Goal: Navigation & Orientation: Find specific page/section

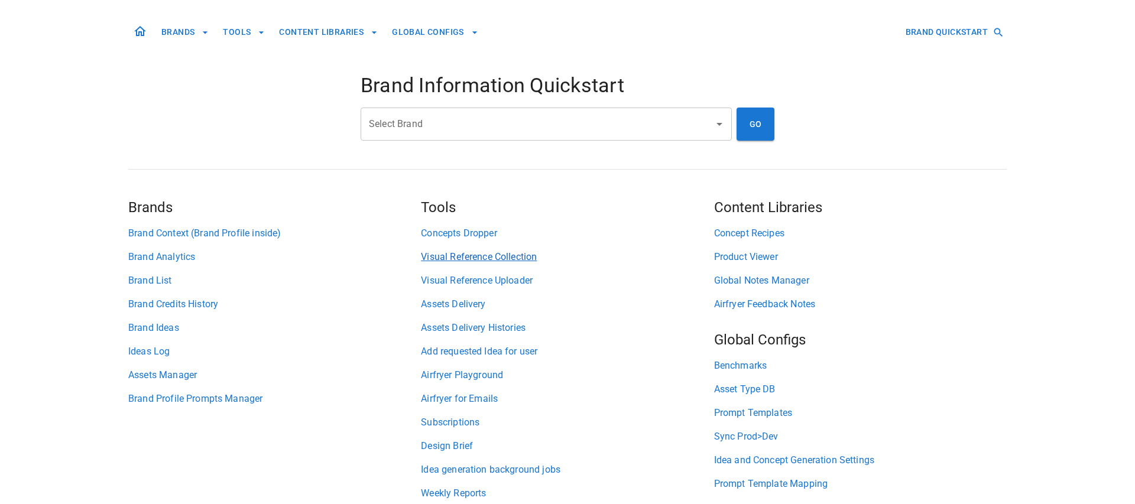
click at [438, 254] on link "Visual Reference Collection" at bounding box center [567, 257] width 293 height 14
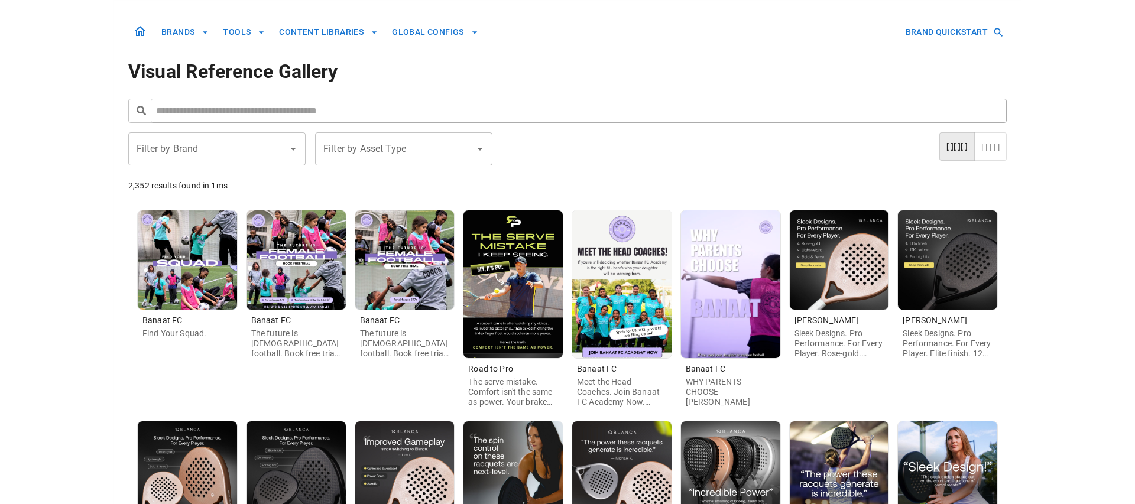
click at [1001, 148] on button "| | | | |" at bounding box center [990, 146] width 33 height 29
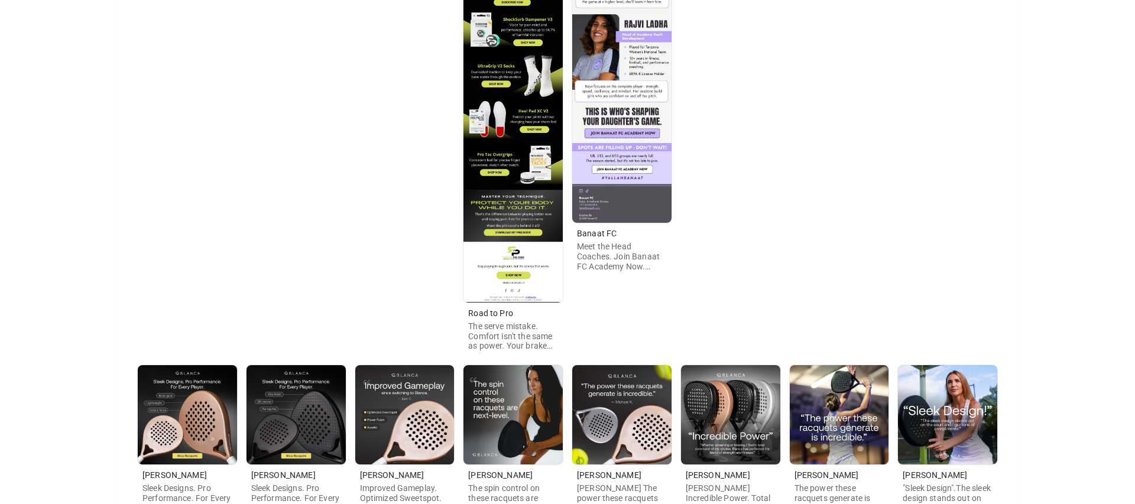
scroll to position [615, 0]
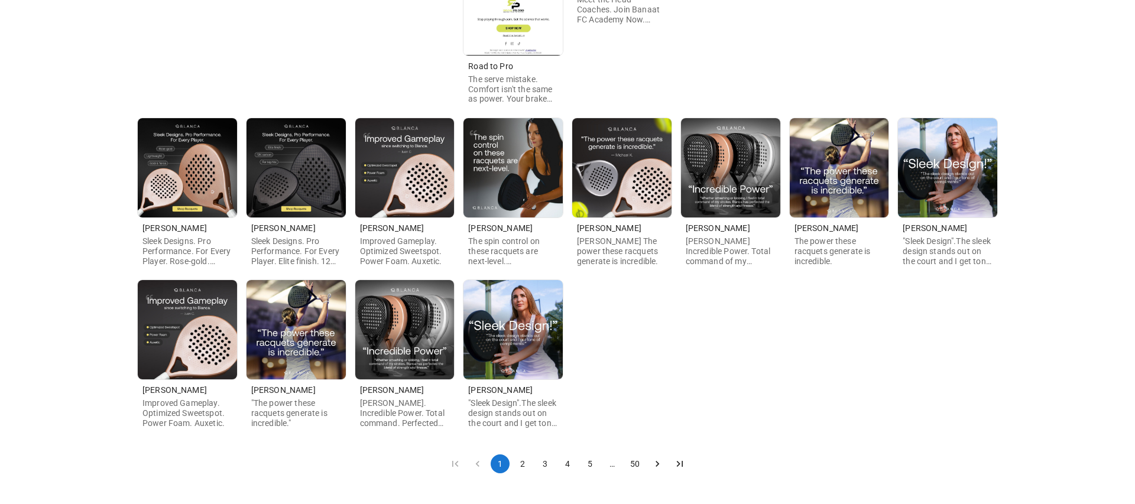
click at [519, 465] on button "2" at bounding box center [522, 464] width 19 height 19
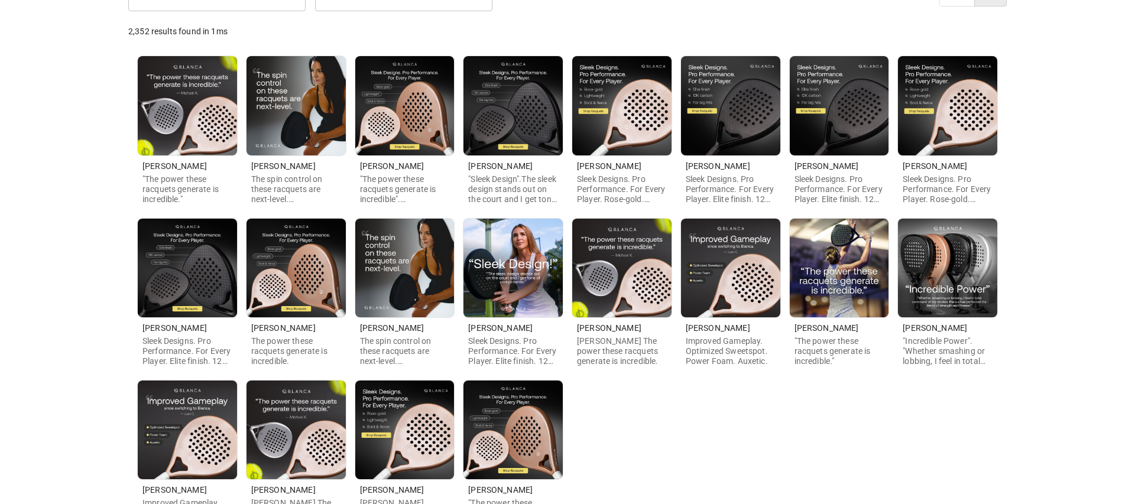
scroll to position [254, 0]
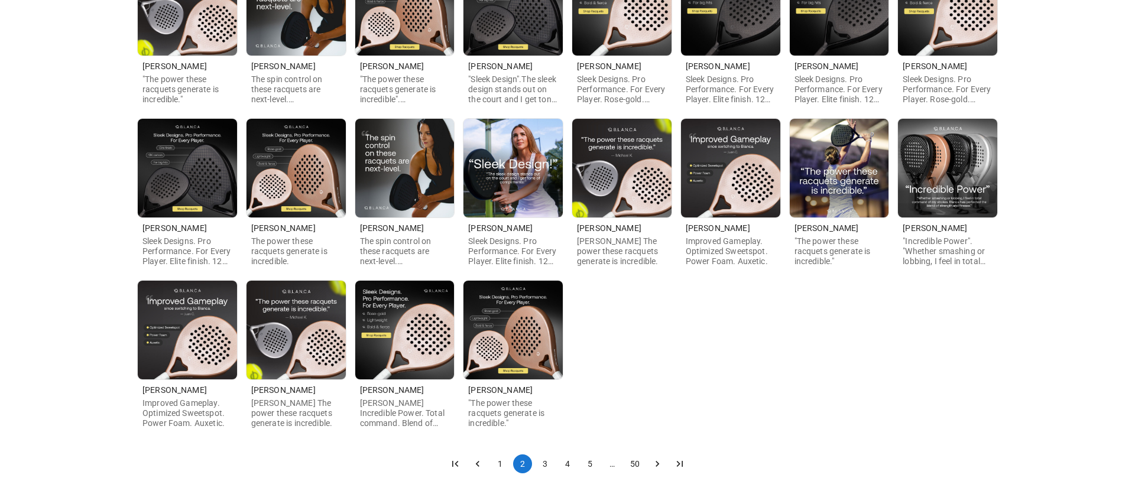
click at [543, 461] on button "3" at bounding box center [545, 464] width 19 height 19
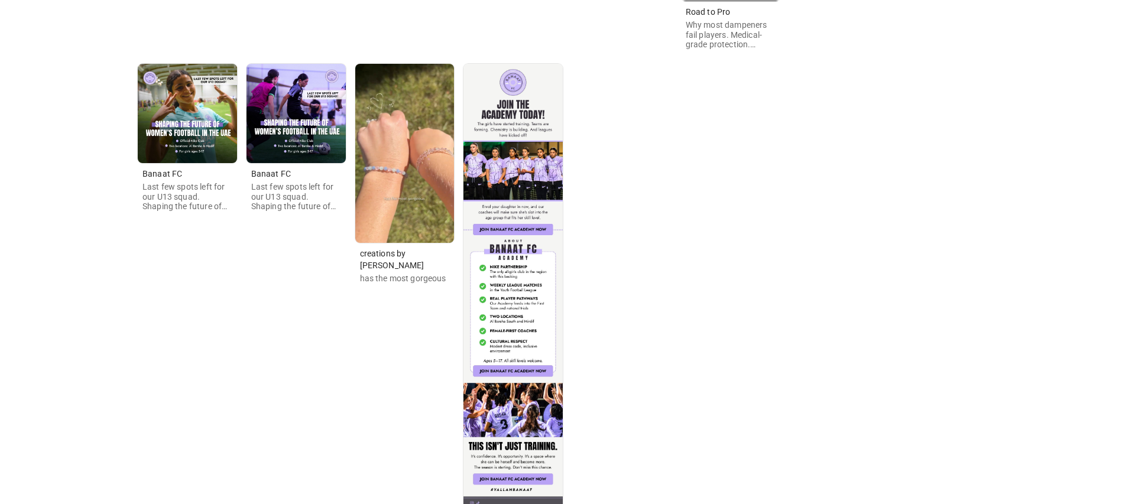
scroll to position [1428, 0]
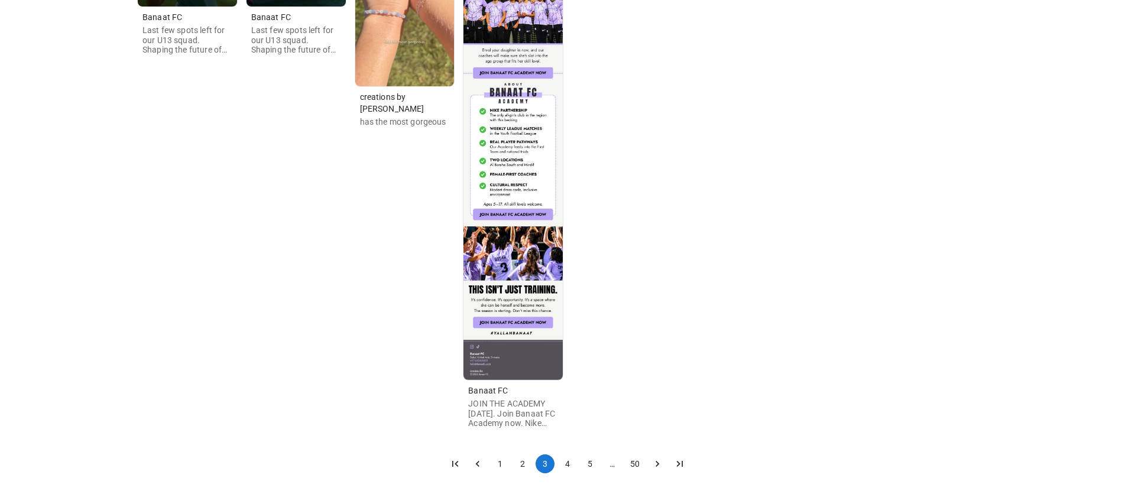
click at [569, 463] on button "4" at bounding box center [567, 464] width 19 height 19
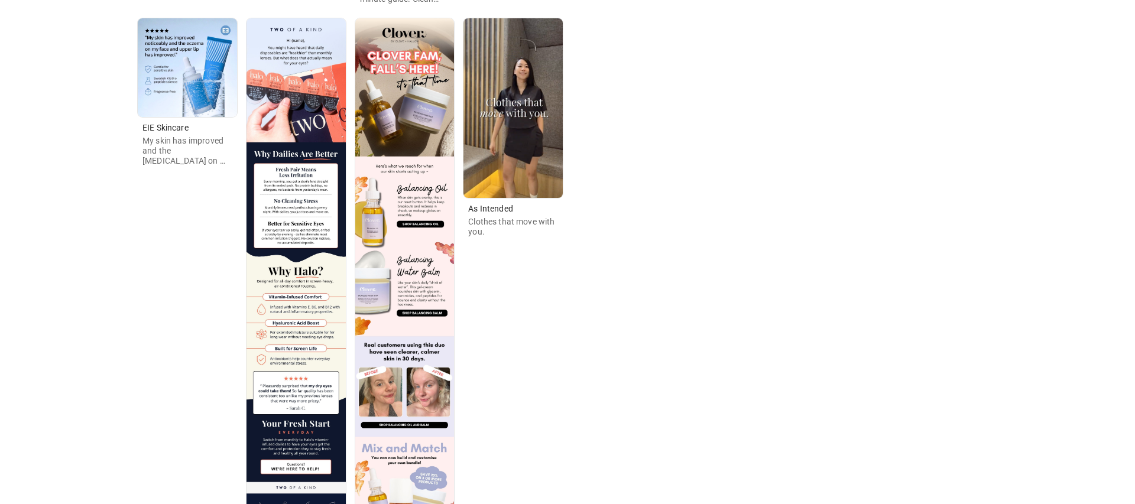
scroll to position [1759, 0]
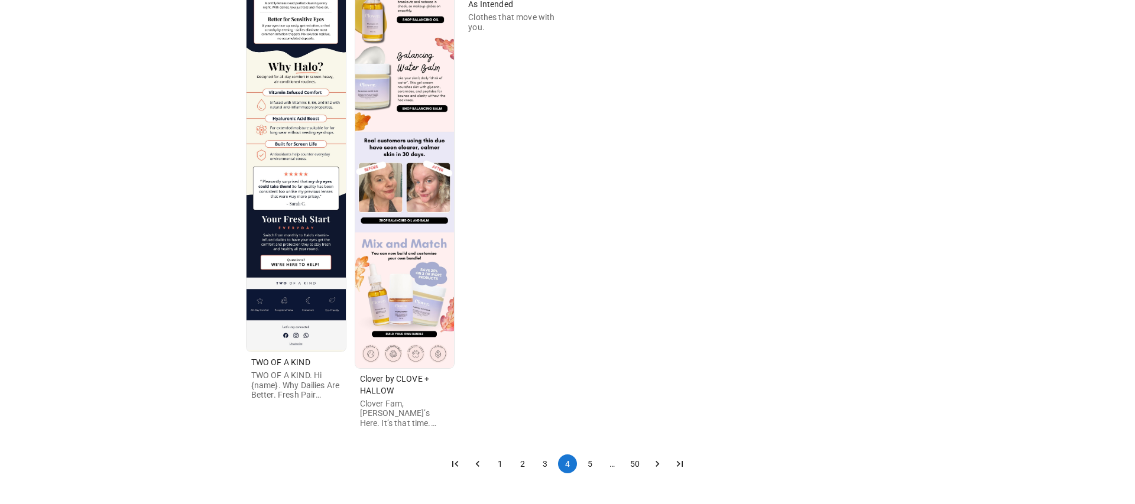
click at [592, 458] on button "5" at bounding box center [590, 464] width 19 height 19
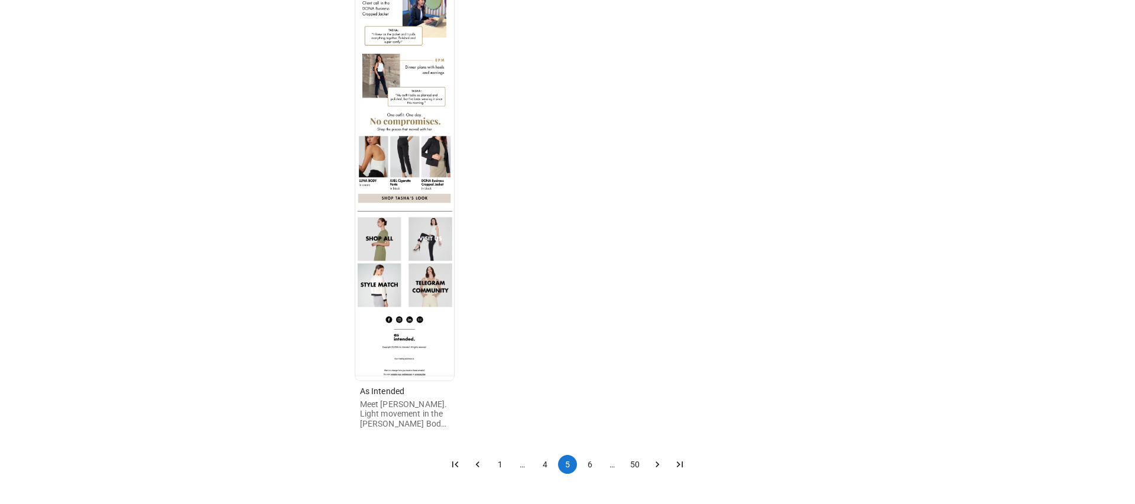
scroll to position [1855, 0]
click at [588, 461] on button "6" at bounding box center [590, 464] width 19 height 19
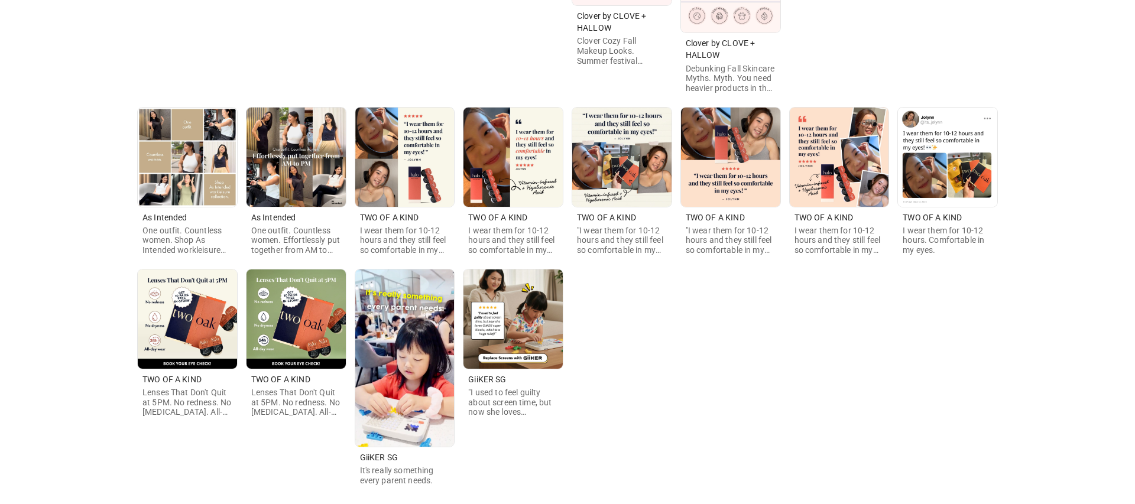
scroll to position [808, 0]
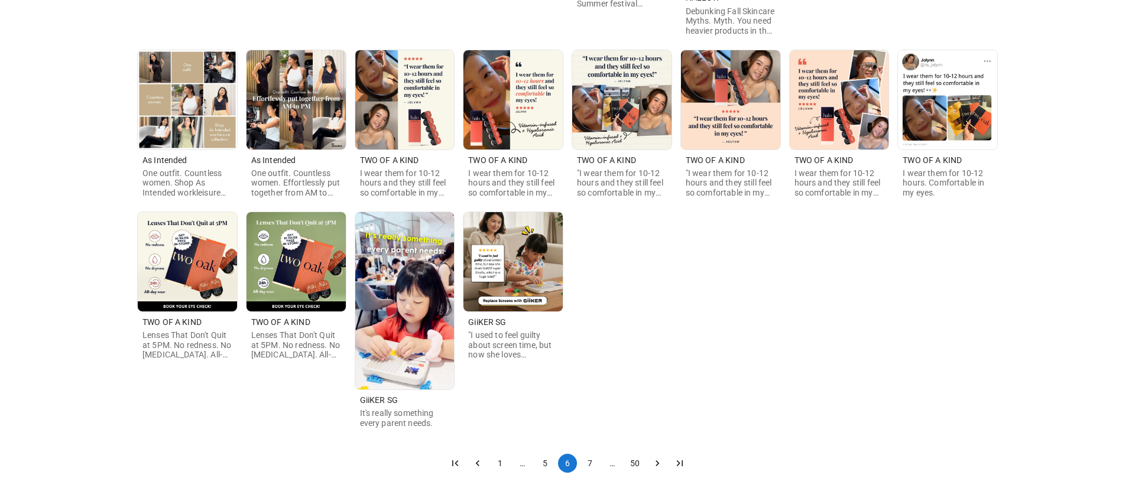
click at [595, 462] on button "7" at bounding box center [590, 463] width 19 height 19
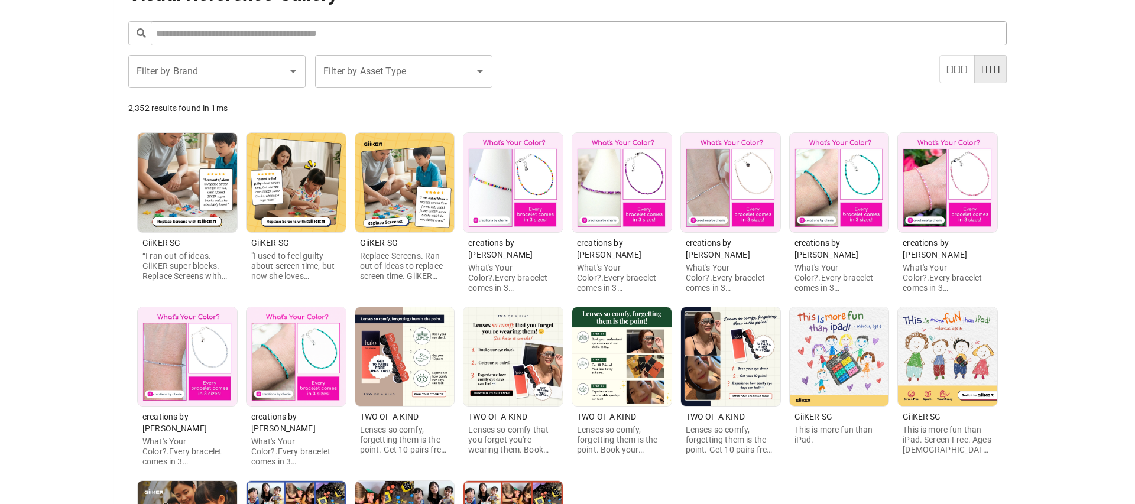
scroll to position [234, 0]
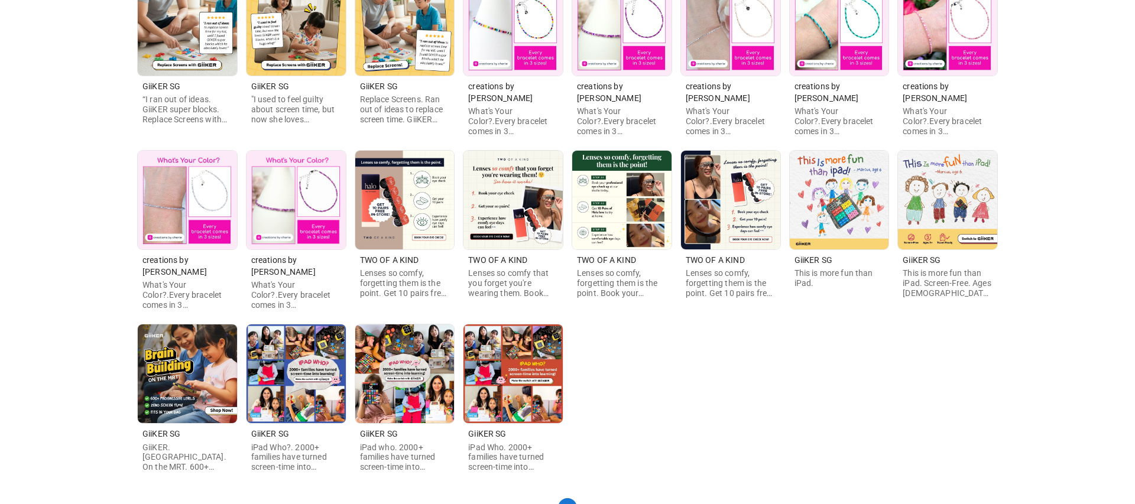
click at [593, 498] on button "8" at bounding box center [590, 507] width 19 height 19
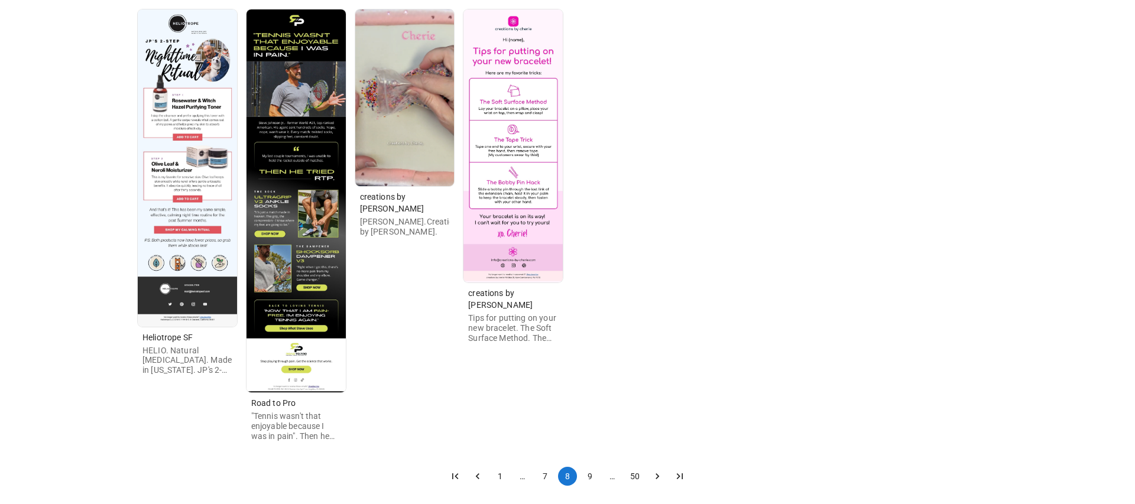
scroll to position [1421, 0]
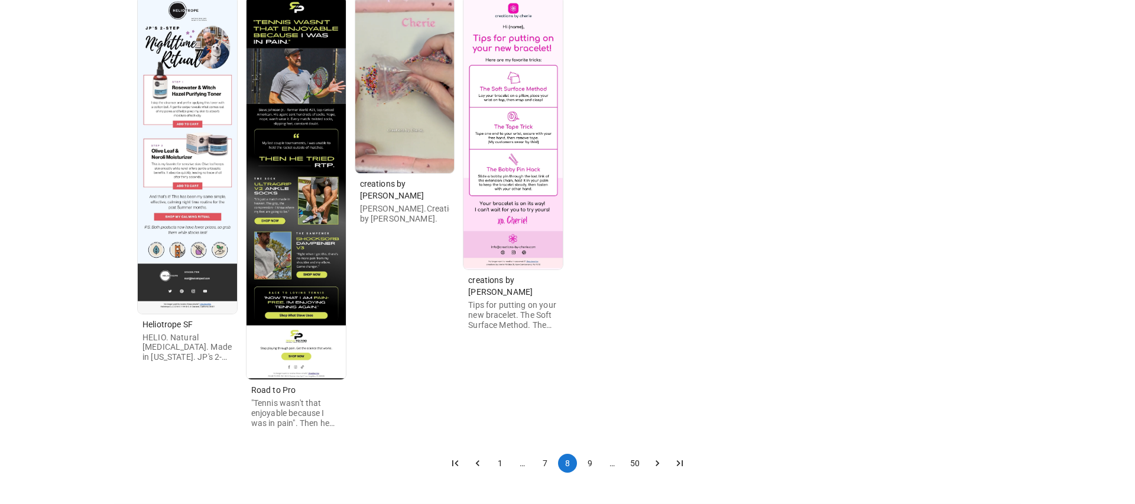
click at [592, 463] on button "9" at bounding box center [590, 463] width 19 height 19
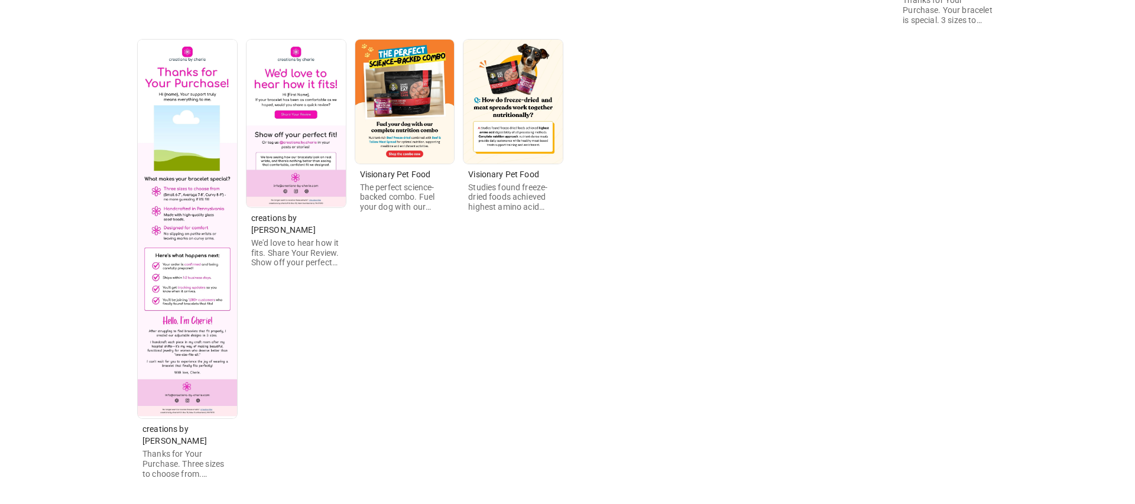
scroll to position [1276, 0]
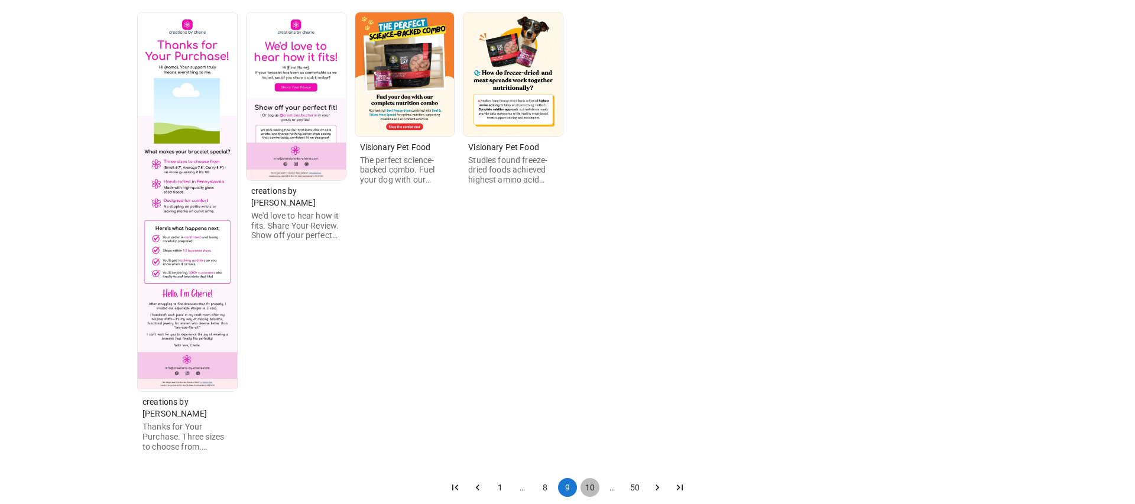
click at [586, 478] on button "10" at bounding box center [590, 487] width 19 height 19
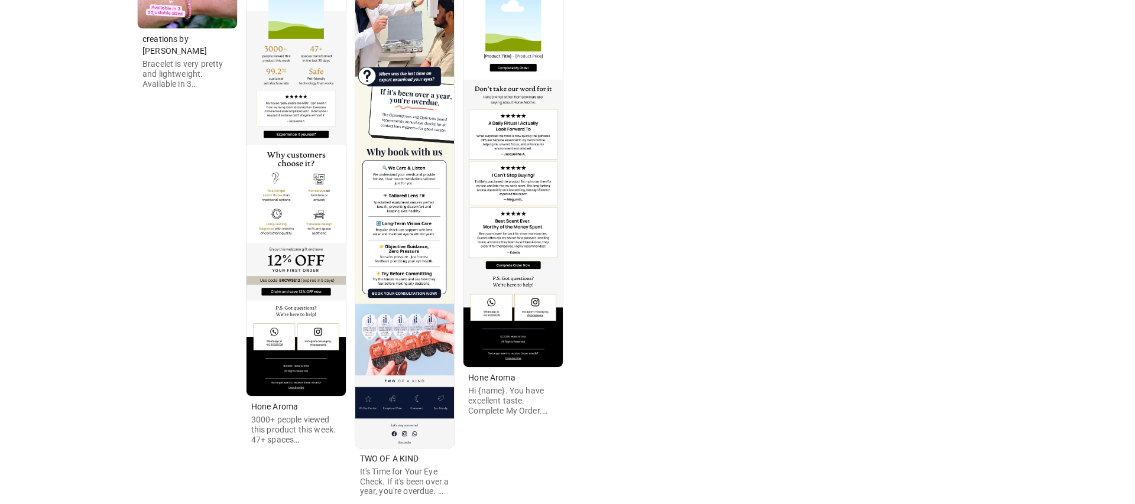
scroll to position [1428, 0]
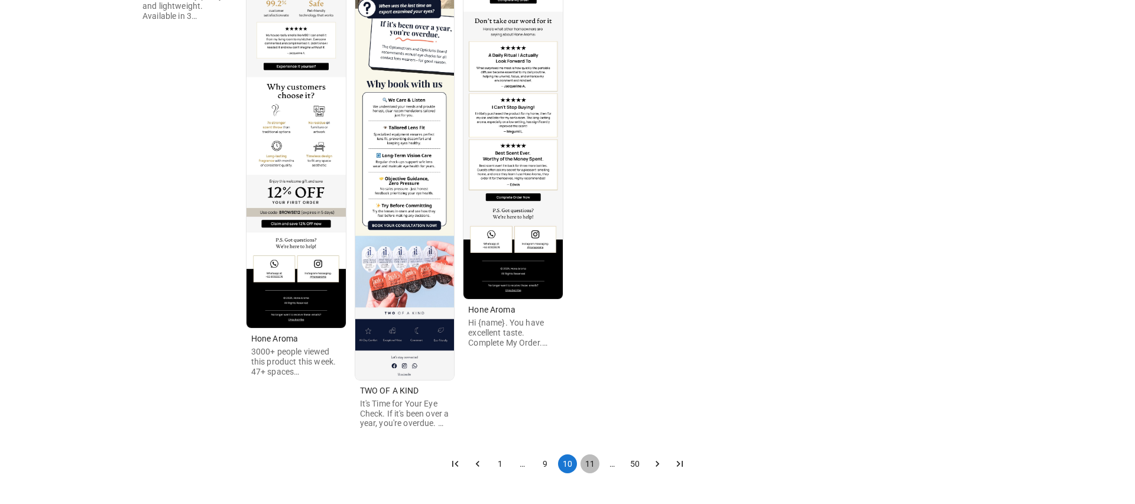
click at [583, 463] on button "11" at bounding box center [590, 464] width 19 height 19
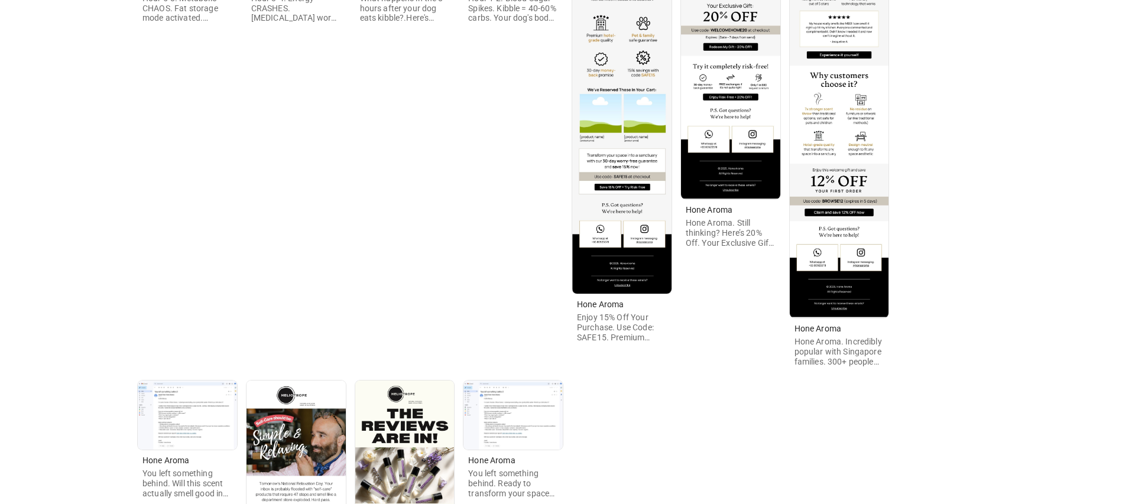
scroll to position [1571, 0]
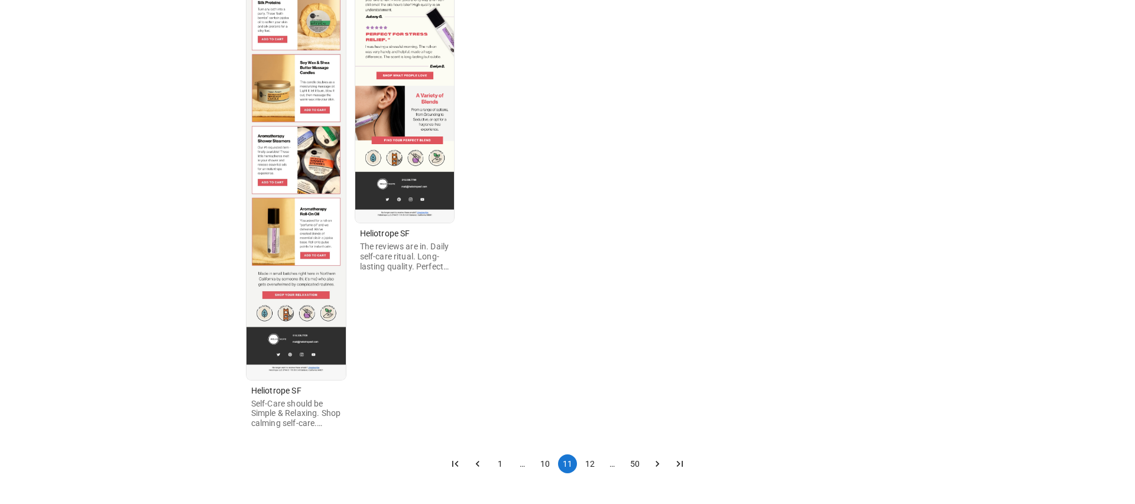
click at [503, 459] on button "1" at bounding box center [500, 464] width 19 height 19
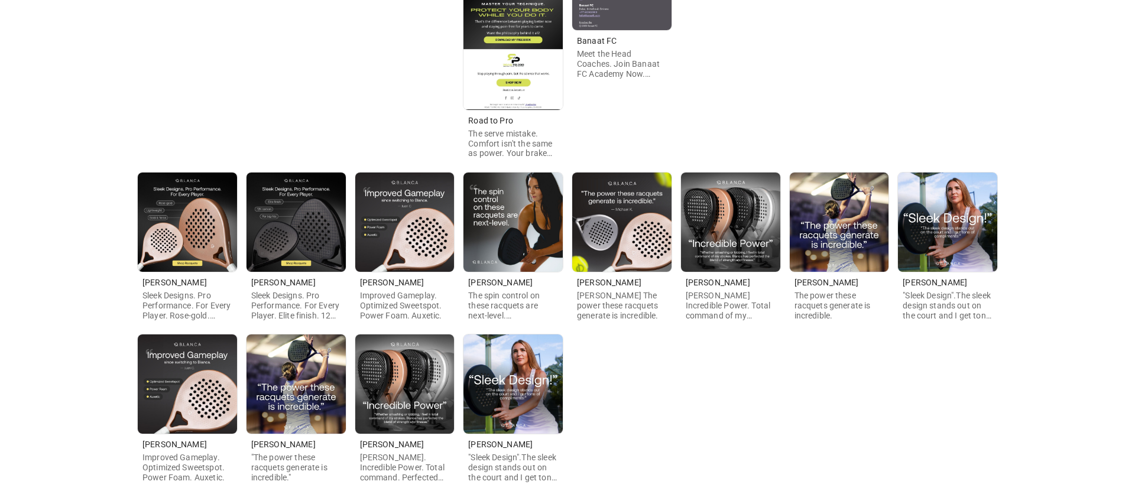
scroll to position [764, 0]
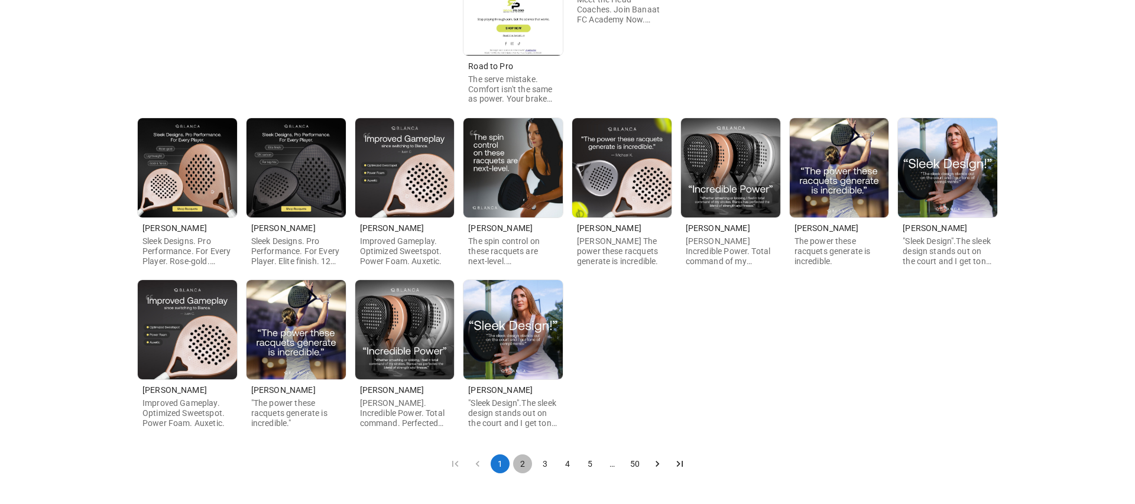
click at [527, 463] on button "2" at bounding box center [522, 464] width 19 height 19
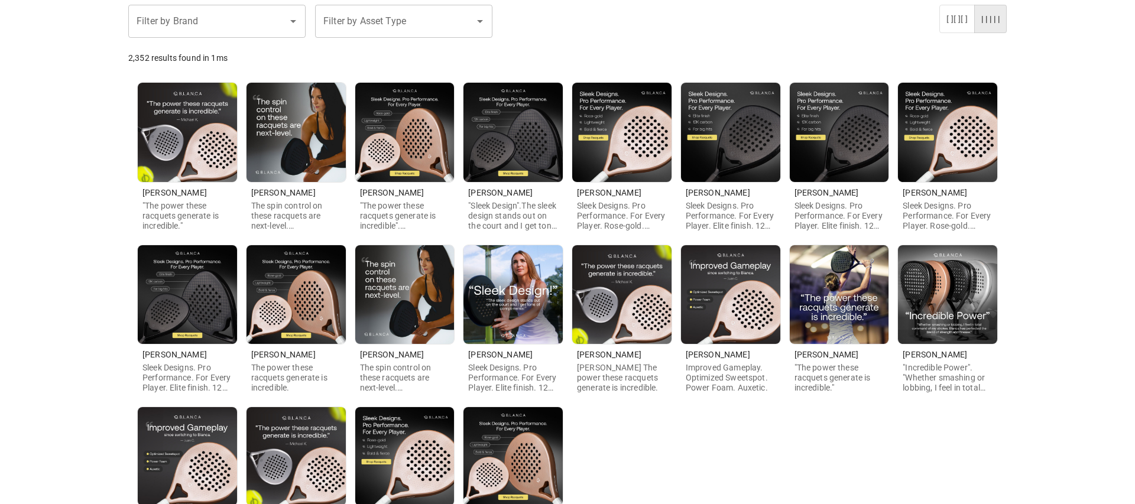
scroll to position [254, 0]
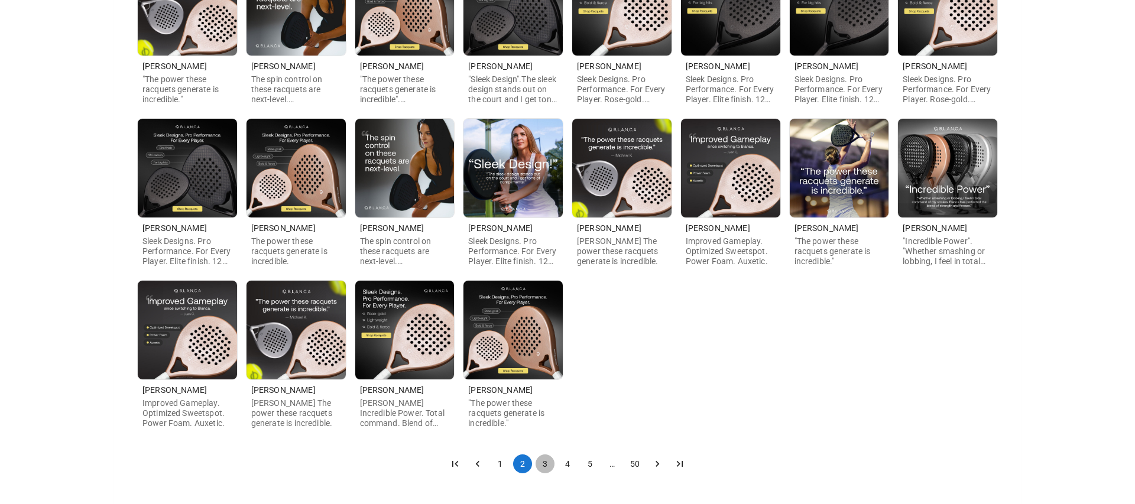
click at [546, 465] on button "3" at bounding box center [545, 464] width 19 height 19
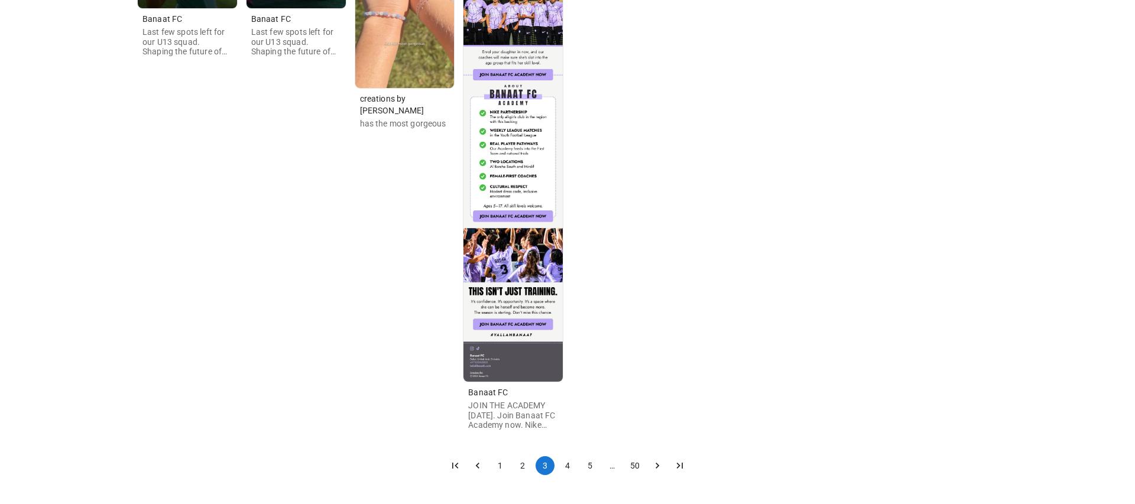
scroll to position [1428, 0]
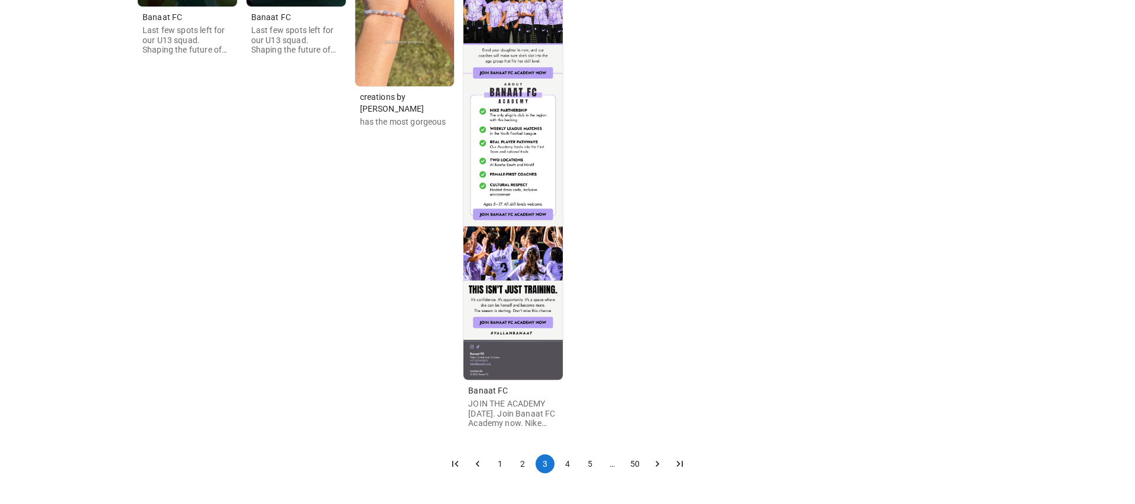
click at [564, 466] on button "4" at bounding box center [567, 464] width 19 height 19
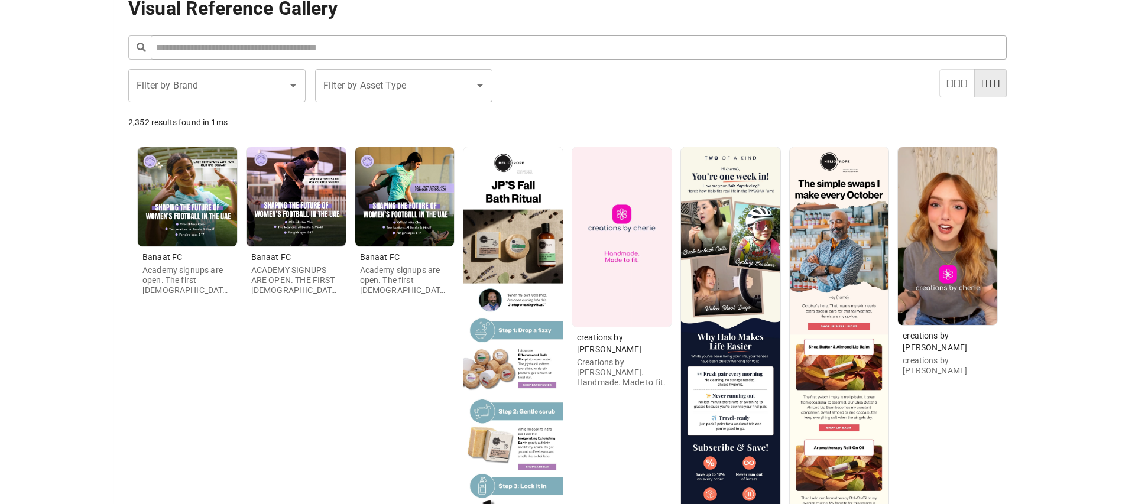
scroll to position [0, 0]
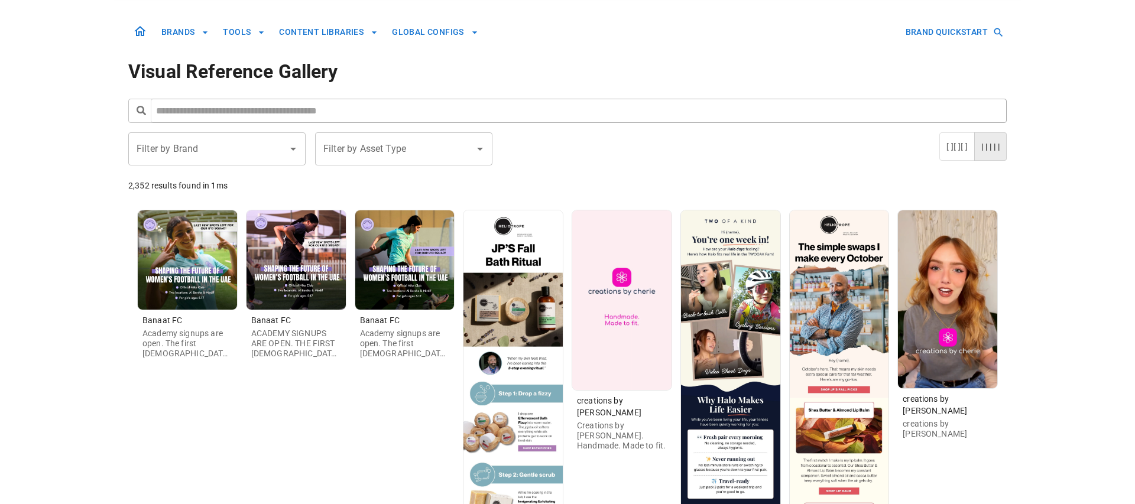
click at [232, 147] on input "Filter by Brand" at bounding box center [208, 149] width 149 height 22
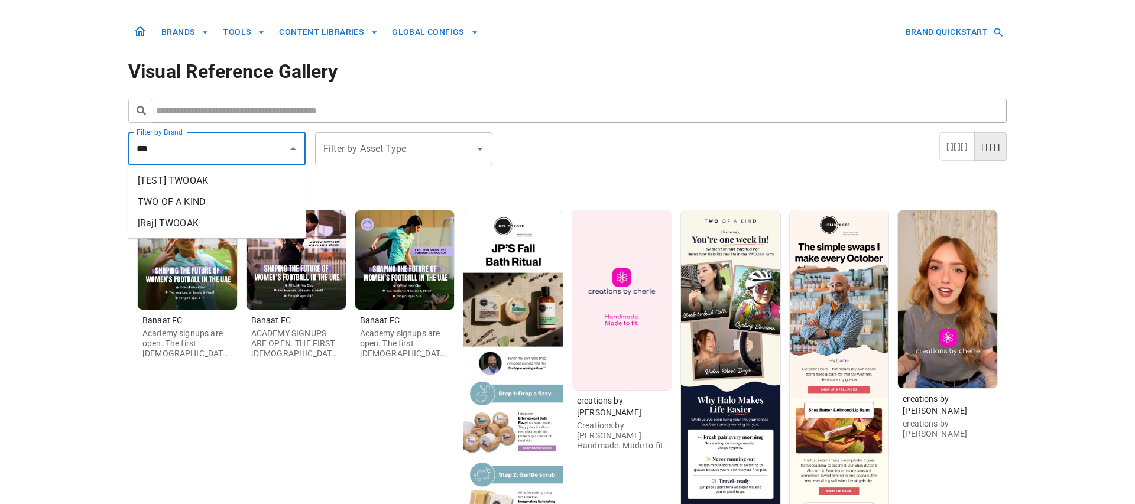
click at [236, 197] on li "TWO OF A KIND" at bounding box center [216, 202] width 177 height 21
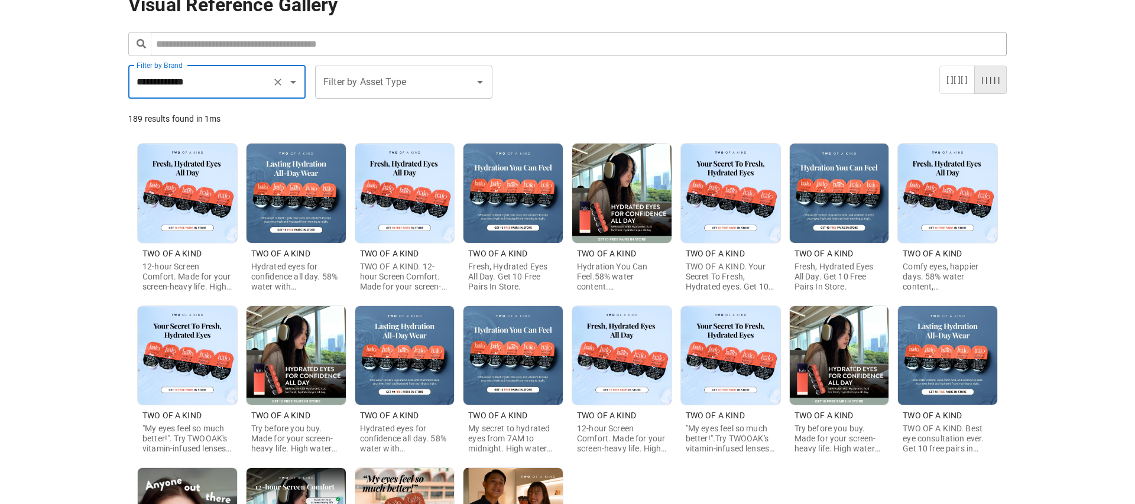
scroll to position [323, 0]
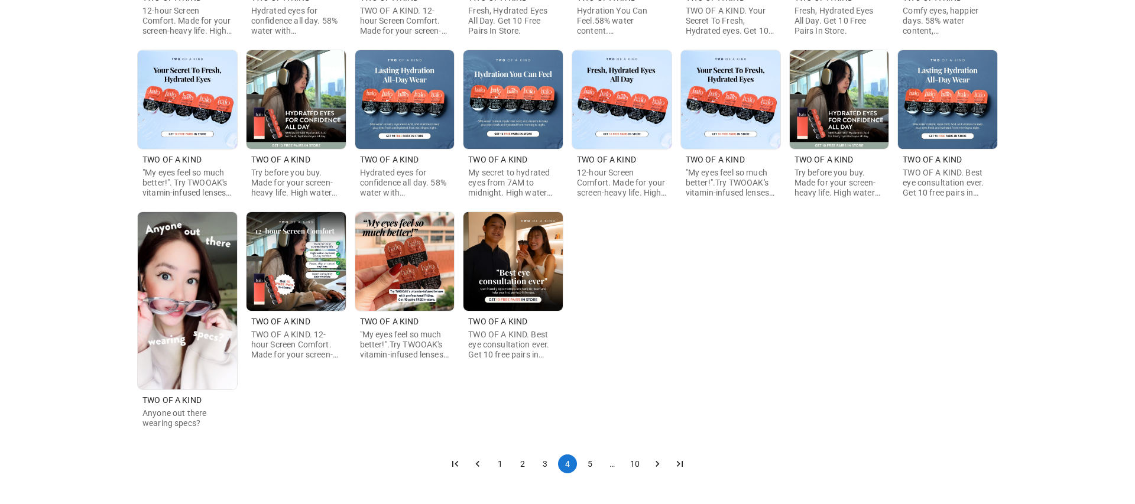
type input "**********"
click at [594, 465] on button "5" at bounding box center [590, 464] width 19 height 19
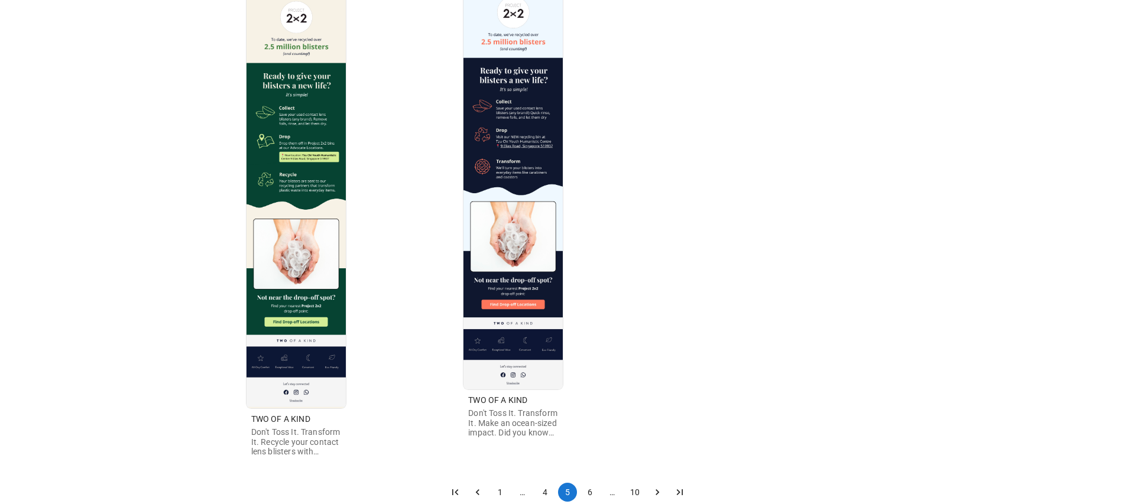
scroll to position [867, 0]
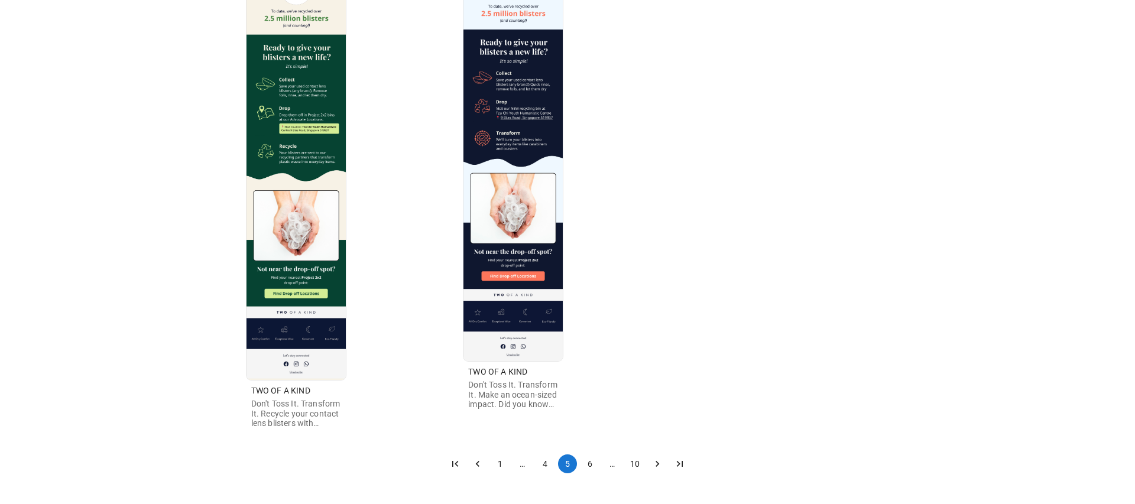
click at [498, 458] on button "1" at bounding box center [500, 464] width 19 height 19
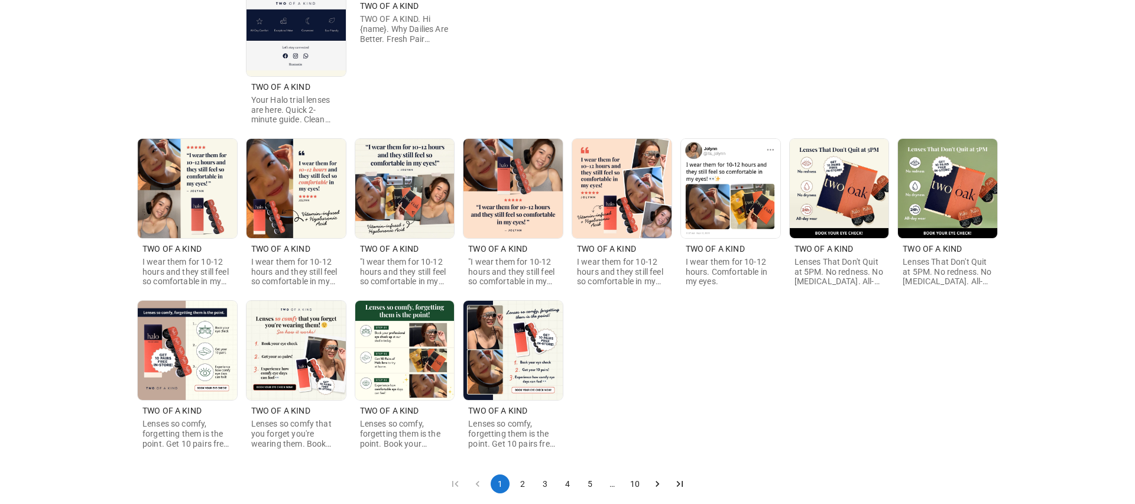
scroll to position [774, 0]
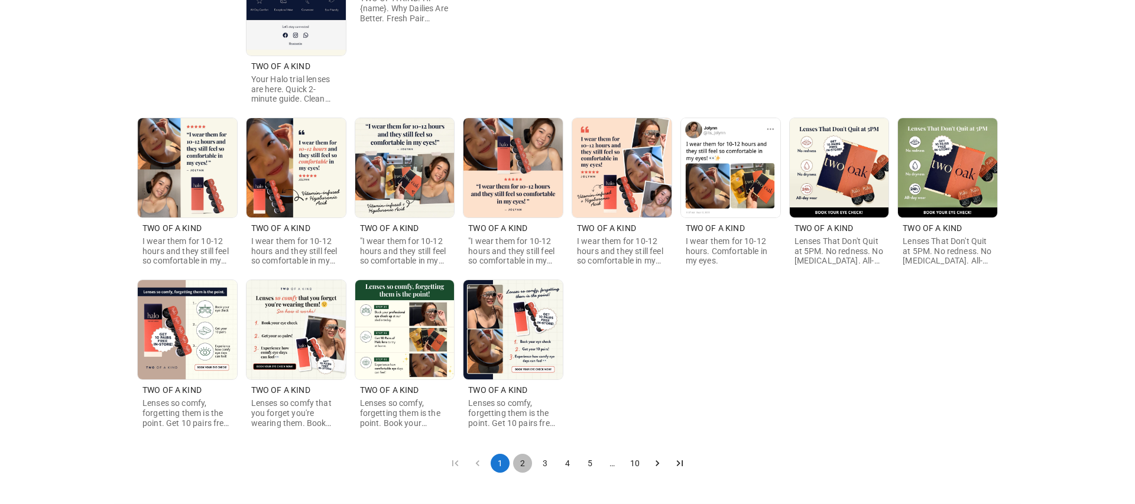
click at [523, 465] on button "2" at bounding box center [522, 463] width 19 height 19
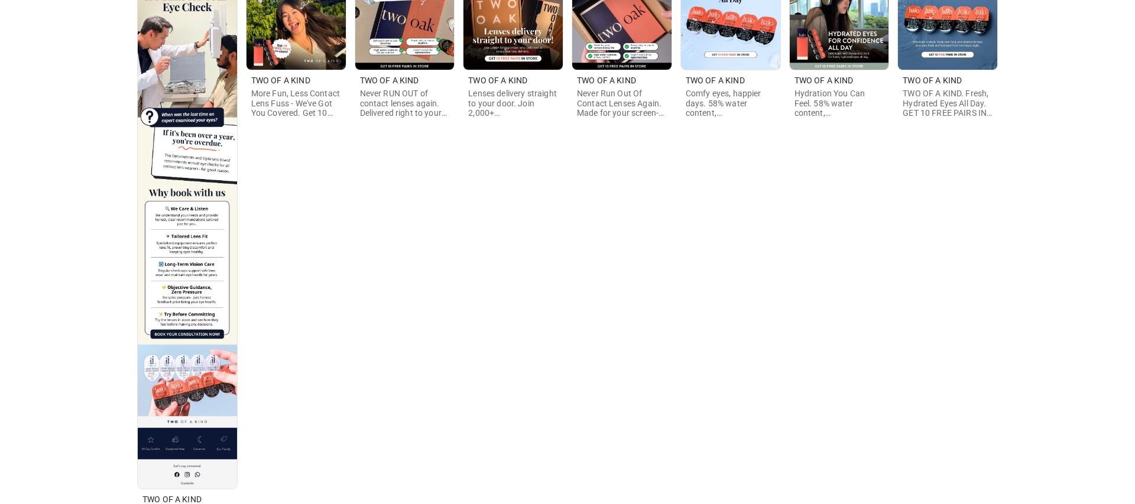
scroll to position [412, 0]
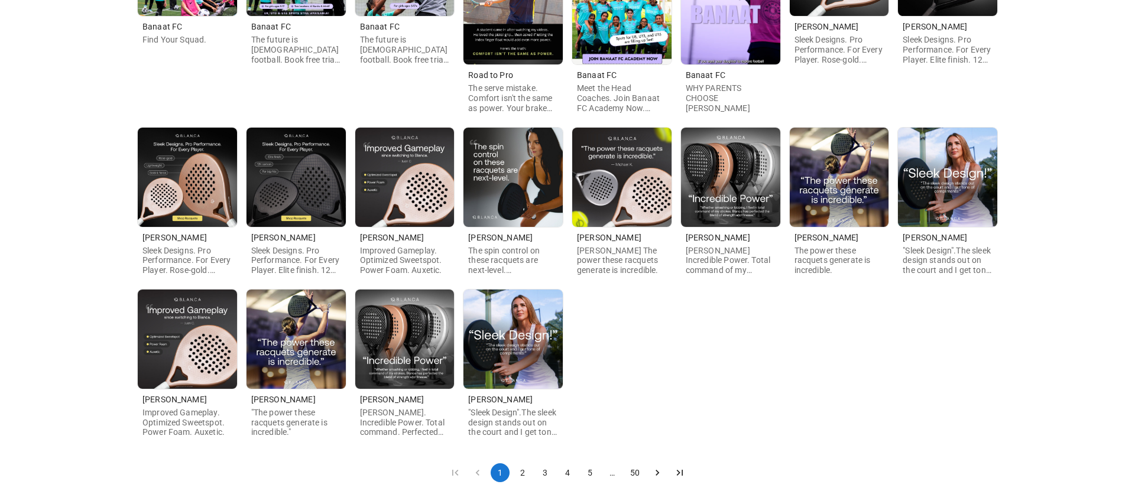
scroll to position [282, 0]
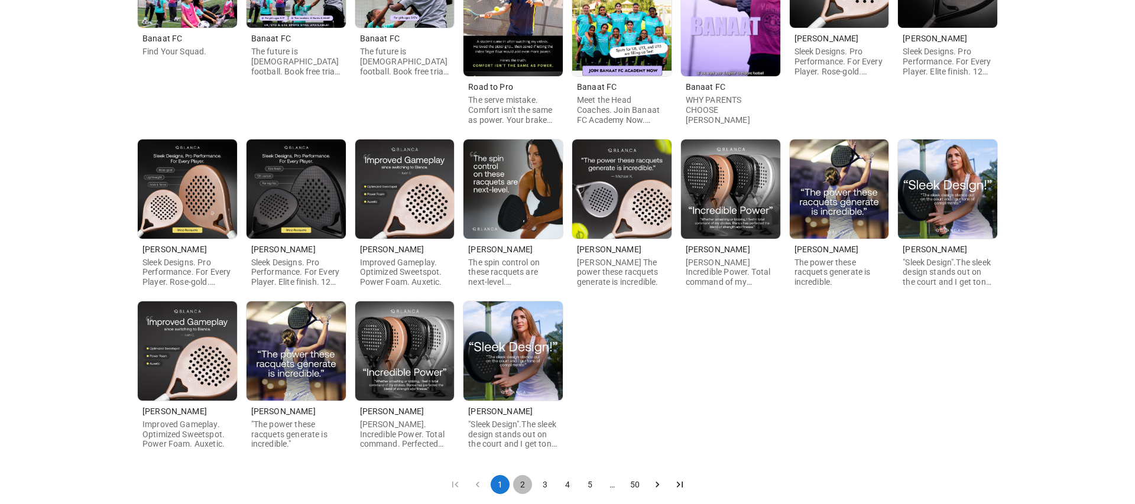
click at [522, 484] on button "2" at bounding box center [522, 484] width 19 height 19
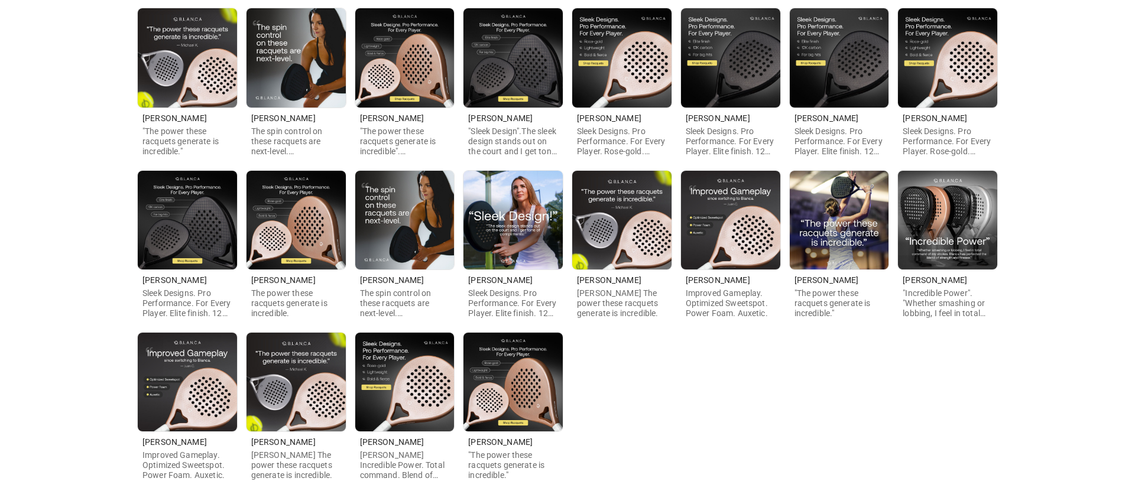
scroll to position [254, 0]
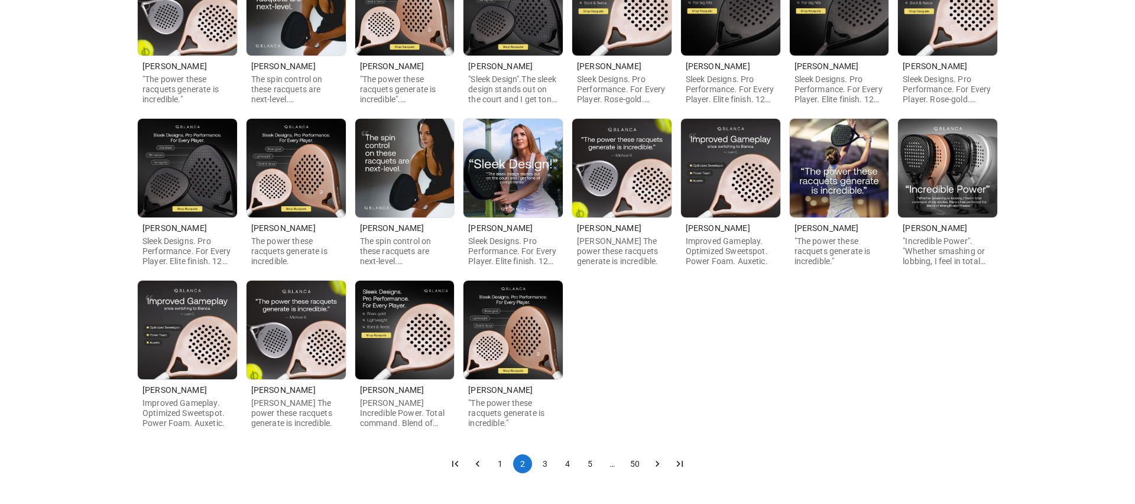
click at [543, 462] on button "3" at bounding box center [545, 464] width 19 height 19
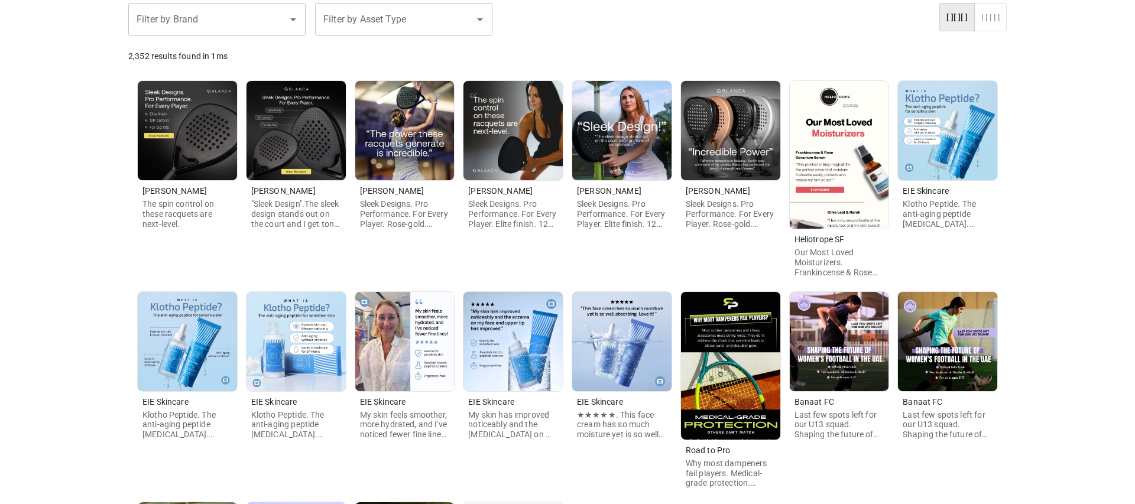
scroll to position [129, 0]
